Goal: Information Seeking & Learning: Learn about a topic

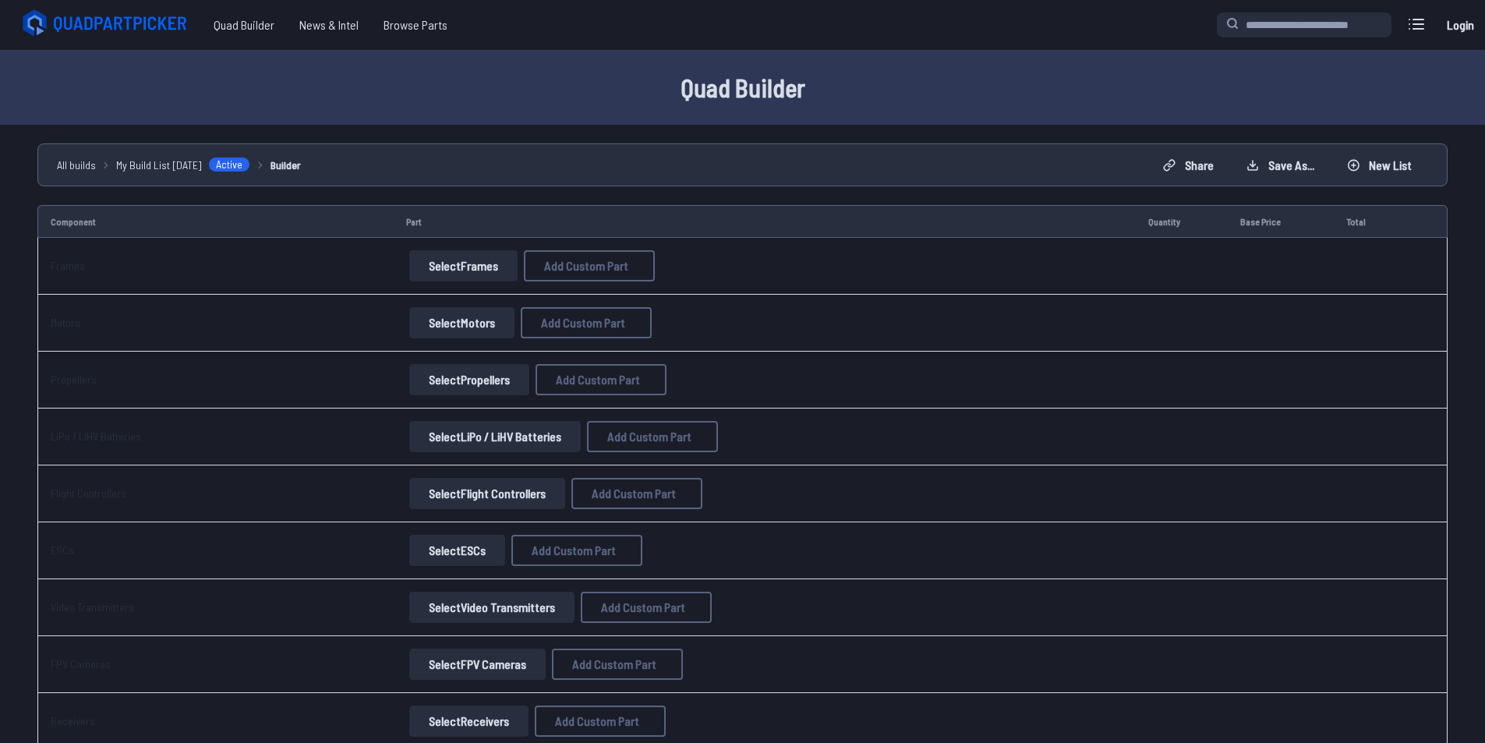
click at [435, 275] on button "Select Frames" at bounding box center [463, 265] width 108 height 31
click at [430, 277] on button "Select Frames" at bounding box center [463, 265] width 108 height 31
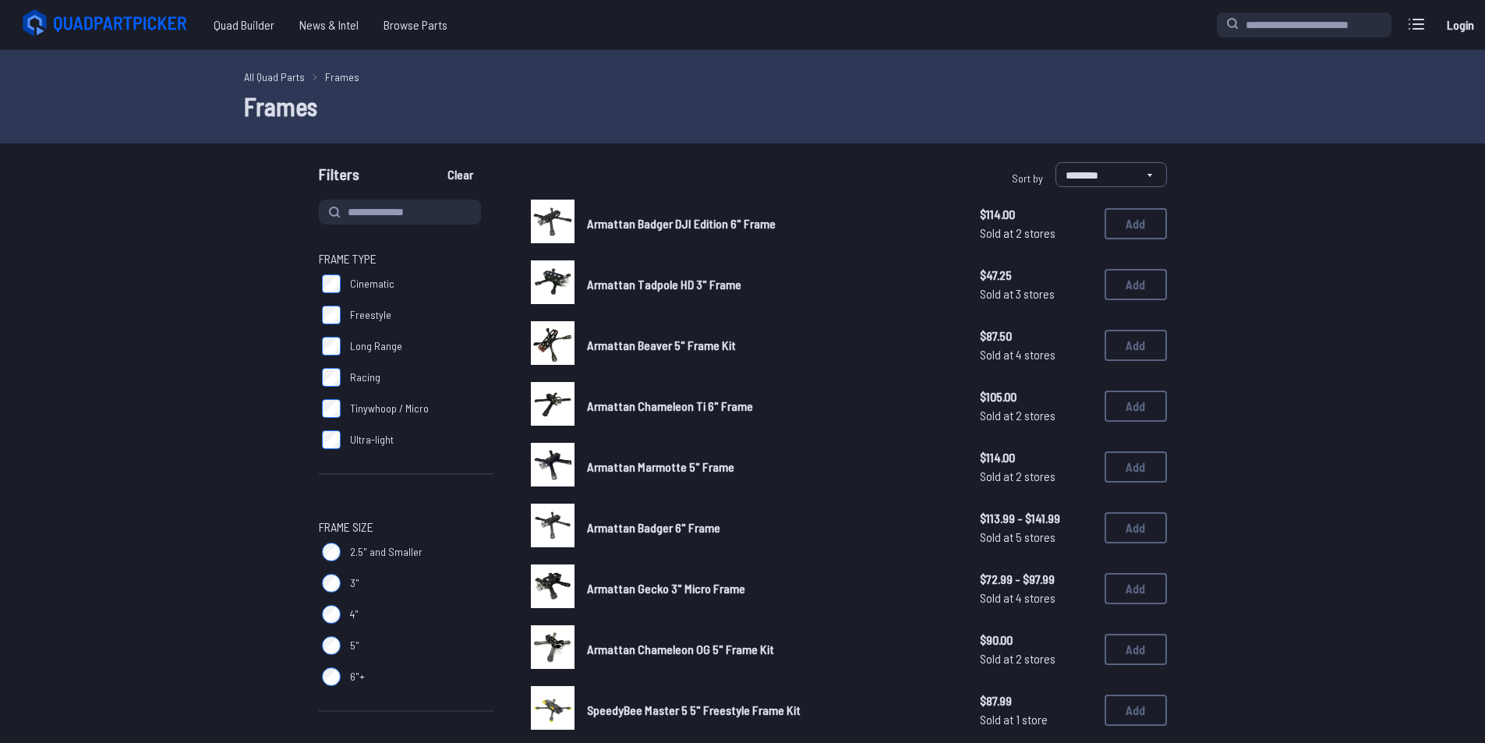
click at [346, 313] on label "Freestyle" at bounding box center [406, 314] width 175 height 31
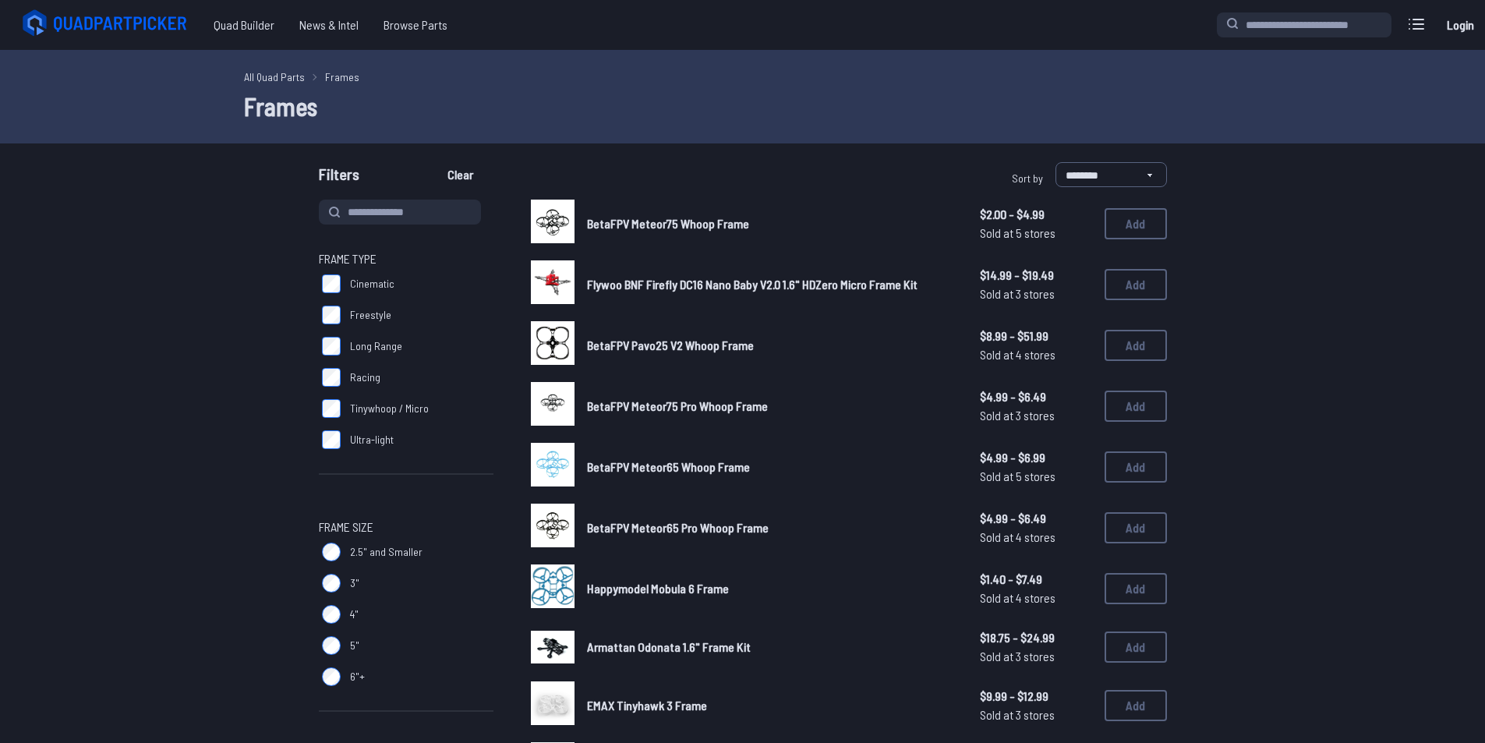
click at [343, 403] on label "Tinywhoop / Micro" at bounding box center [406, 408] width 175 height 31
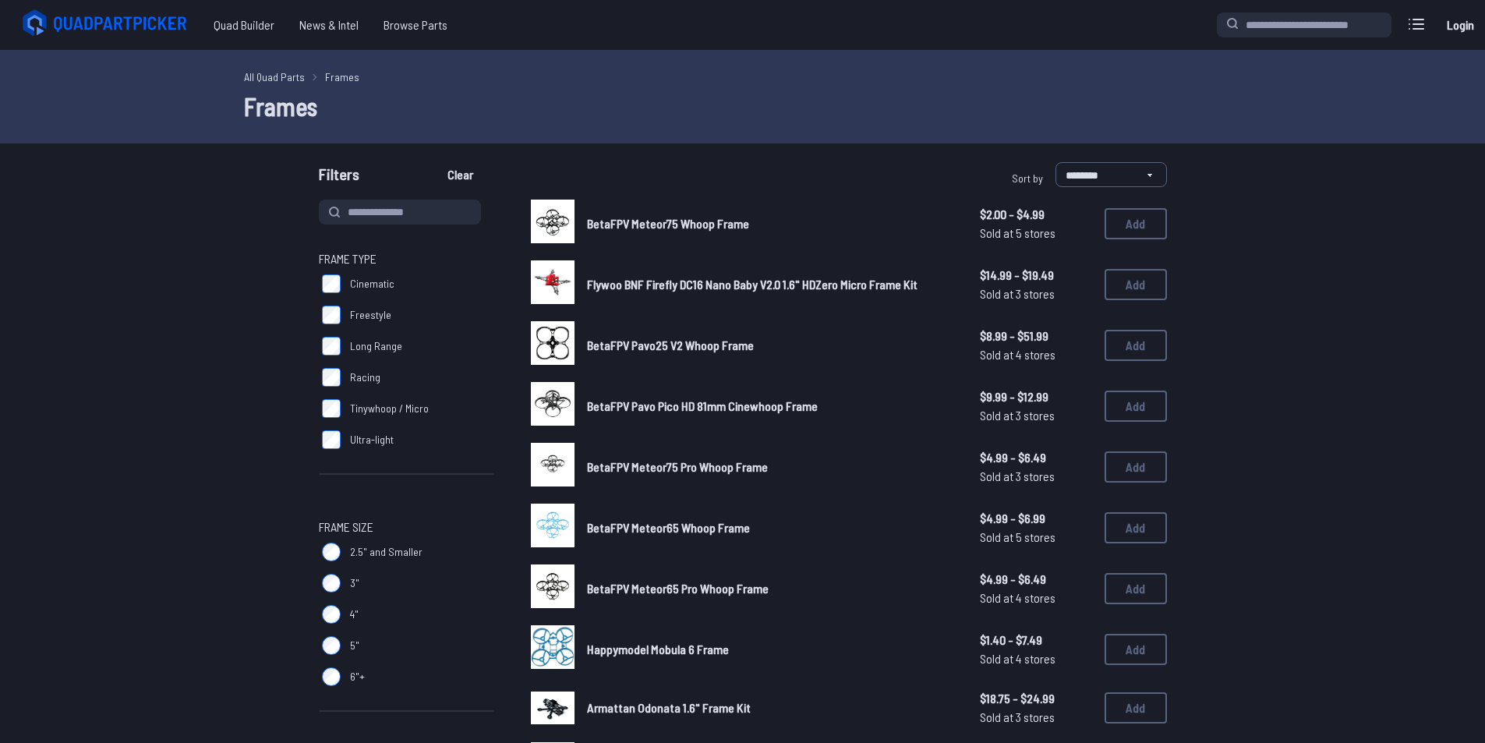
scroll to position [78, 0]
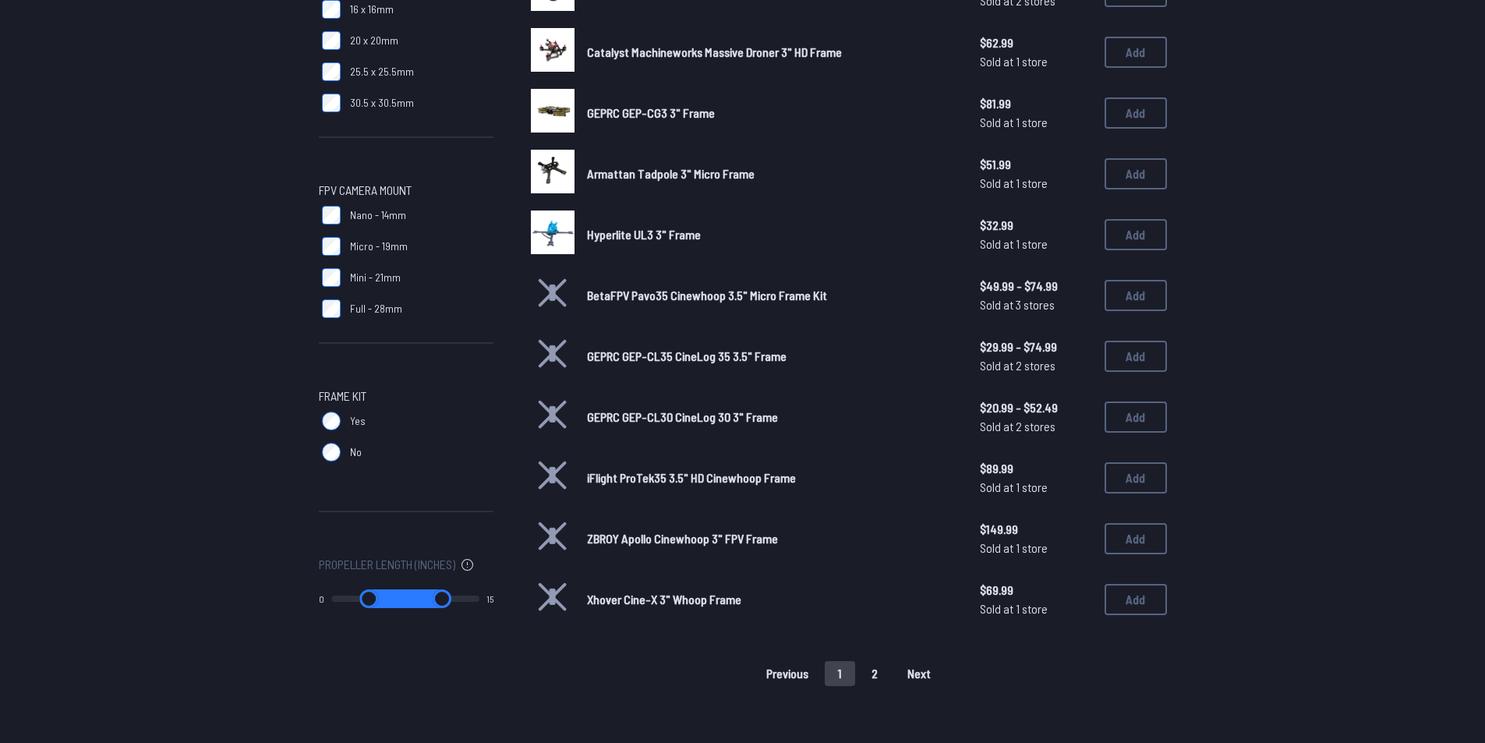
scroll to position [935, 0]
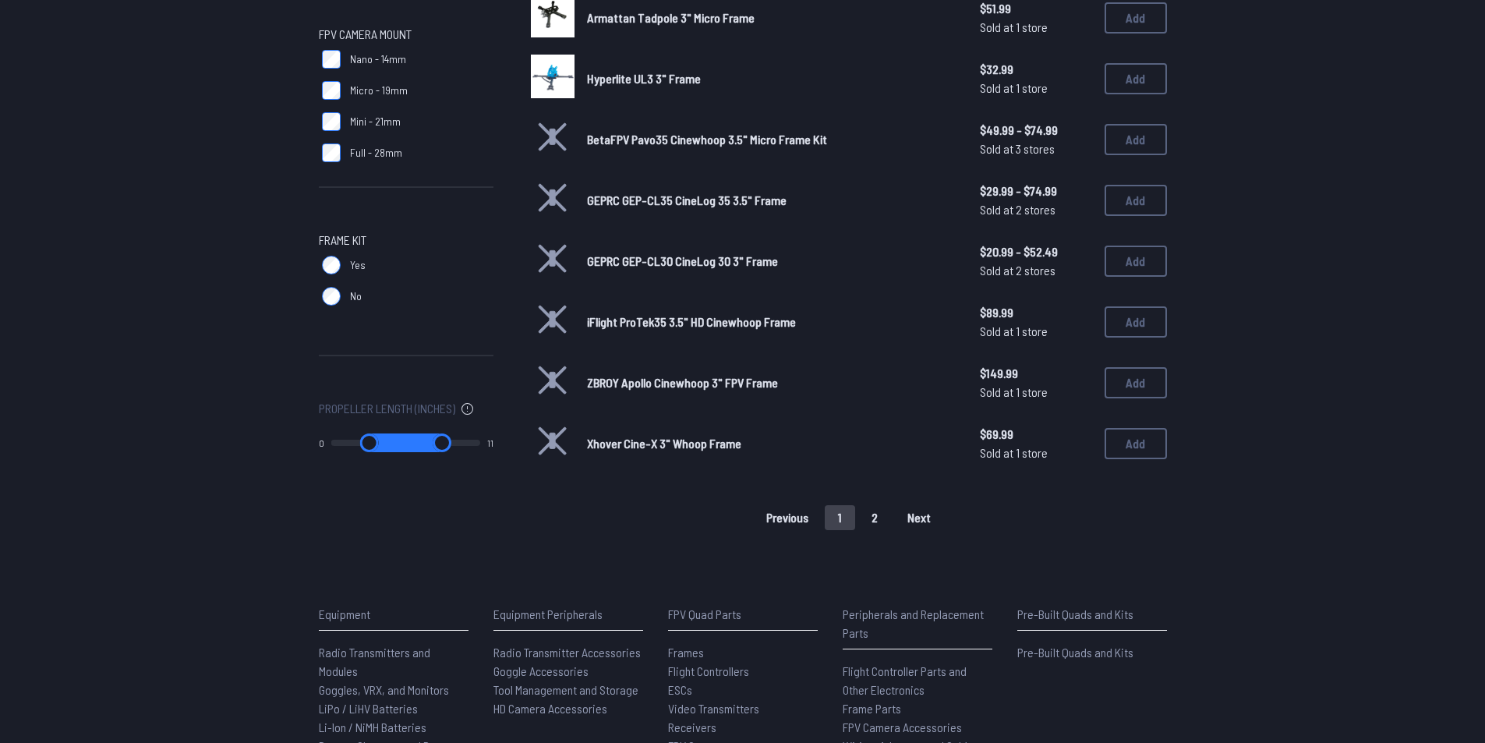
type input "**"
drag, startPoint x: 465, startPoint y: 448, endPoint x: 528, endPoint y: 461, distance: 64.3
click at [479, 452] on input "range" at bounding box center [441, 442] width 75 height 19
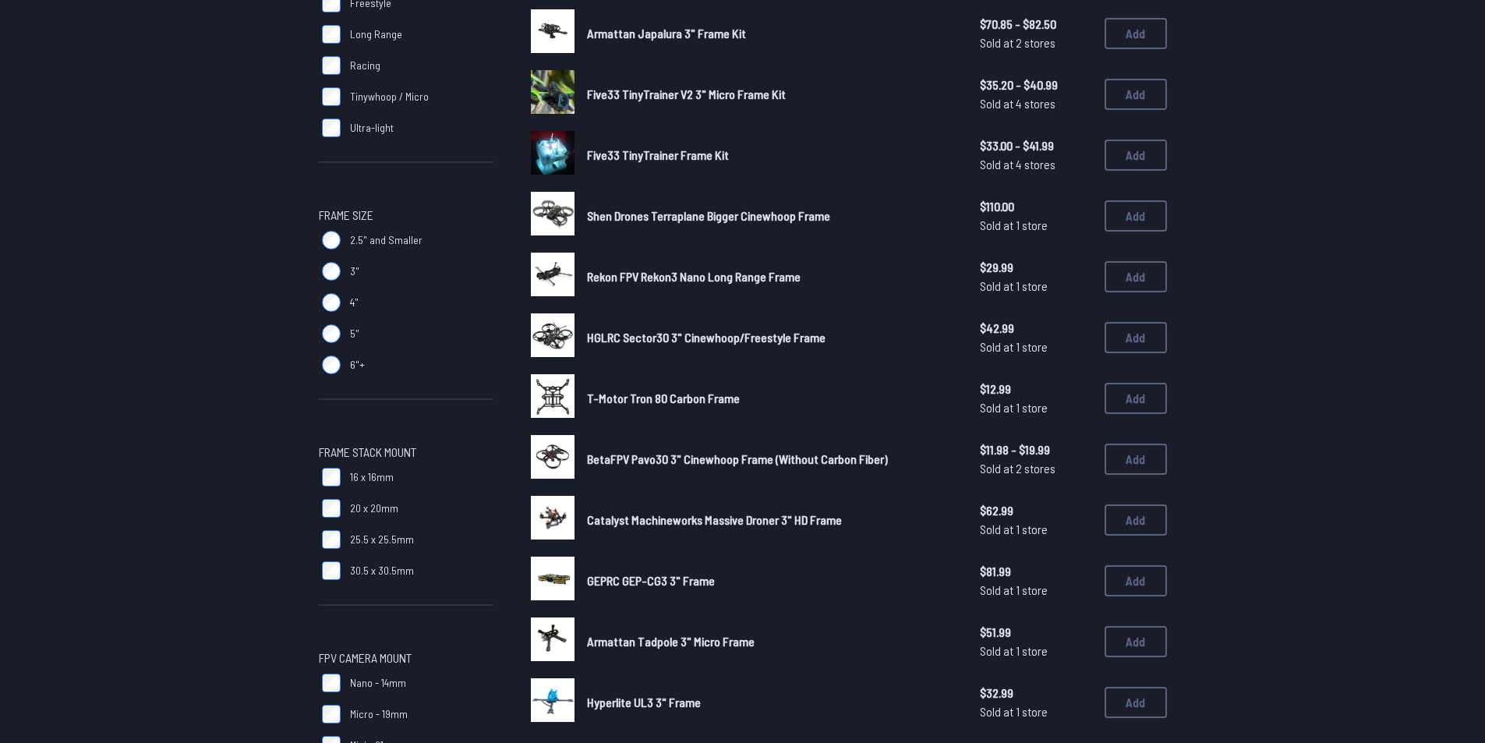
scroll to position [0, 0]
